Goal: Navigation & Orientation: Find specific page/section

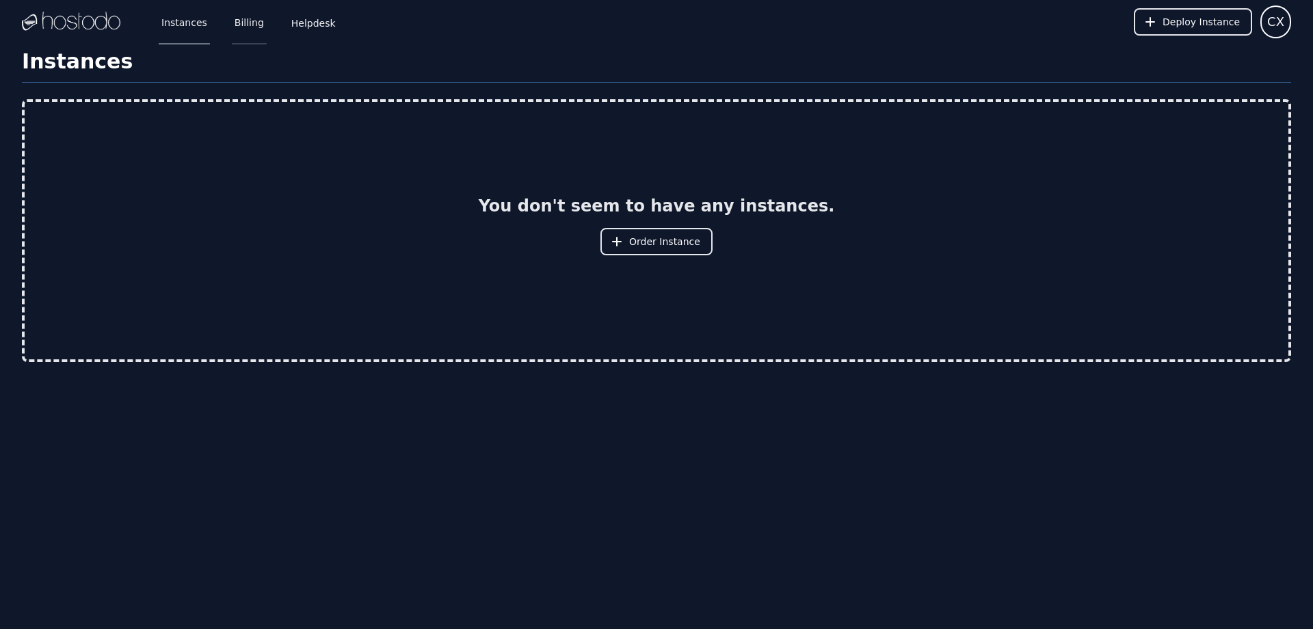
click at [254, 27] on link "Billing" at bounding box center [249, 21] width 35 height 45
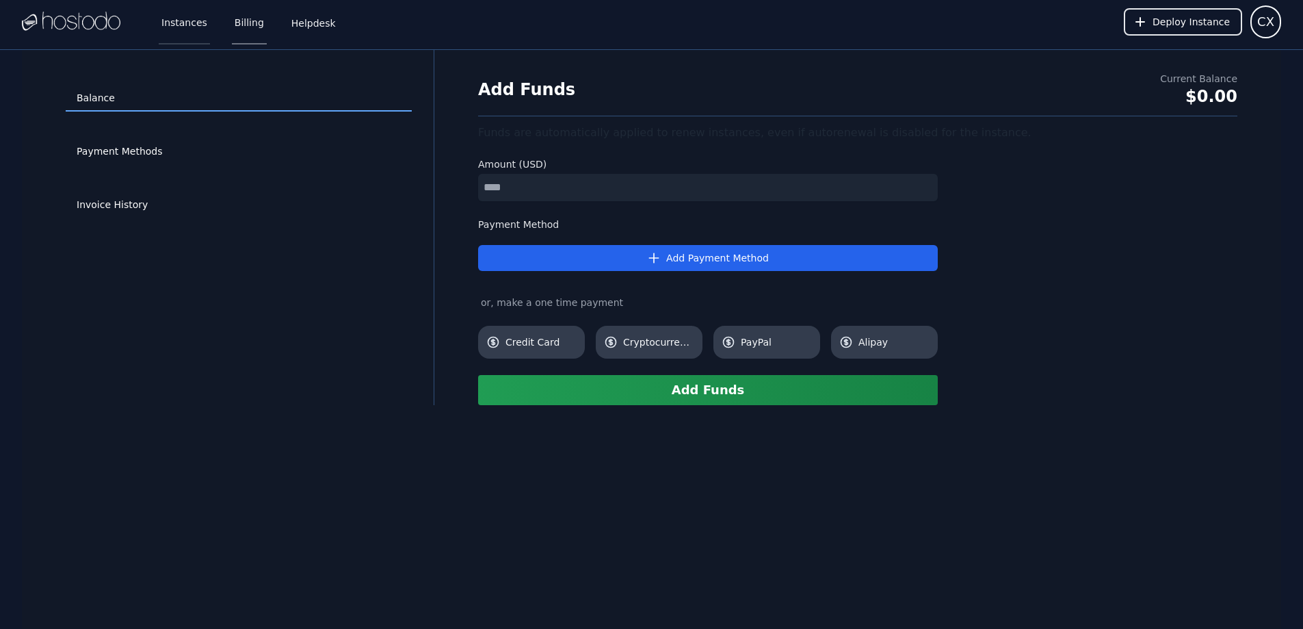
click at [182, 30] on link "Instances" at bounding box center [184, 21] width 51 height 45
